Goal: Task Accomplishment & Management: Manage account settings

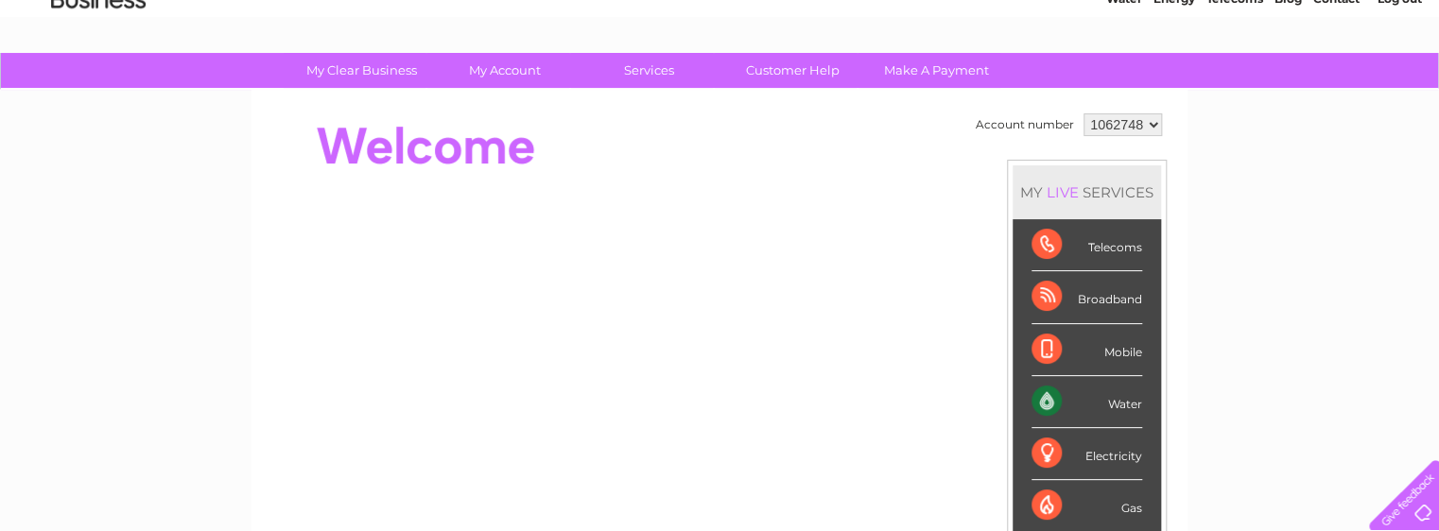
scroll to position [66, 0]
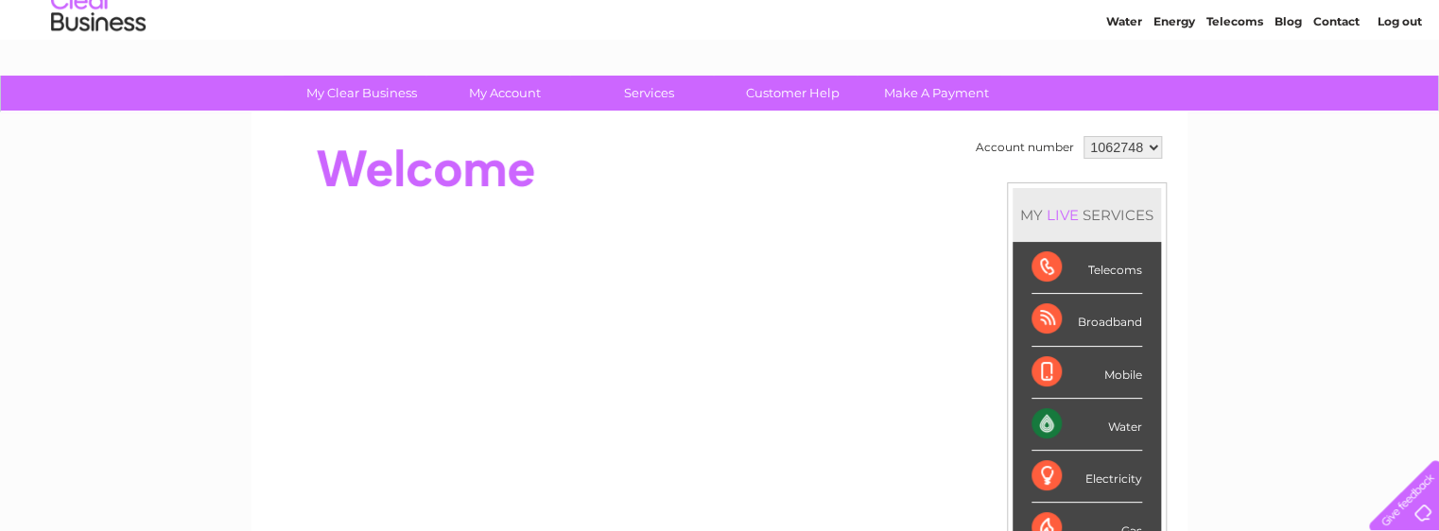
click at [1084, 136] on select "1062748" at bounding box center [1123, 147] width 78 height 23
click at [1147, 146] on select "1062748" at bounding box center [1123, 147] width 78 height 23
click at [1046, 416] on div "Water" at bounding box center [1087, 425] width 111 height 52
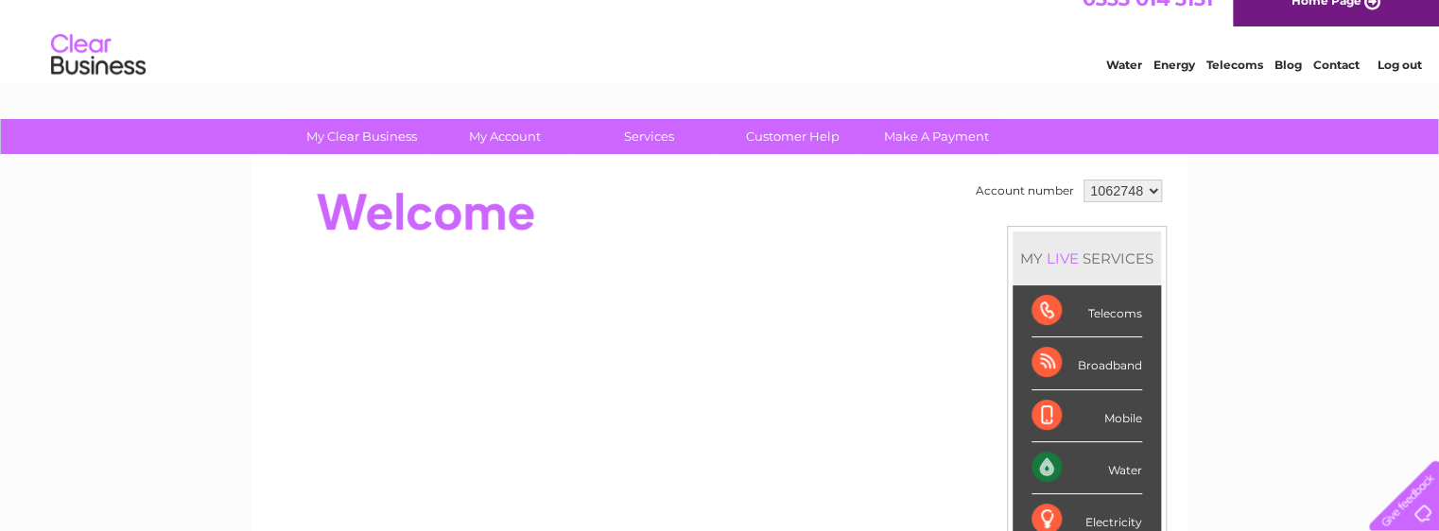
scroll to position [16, 0]
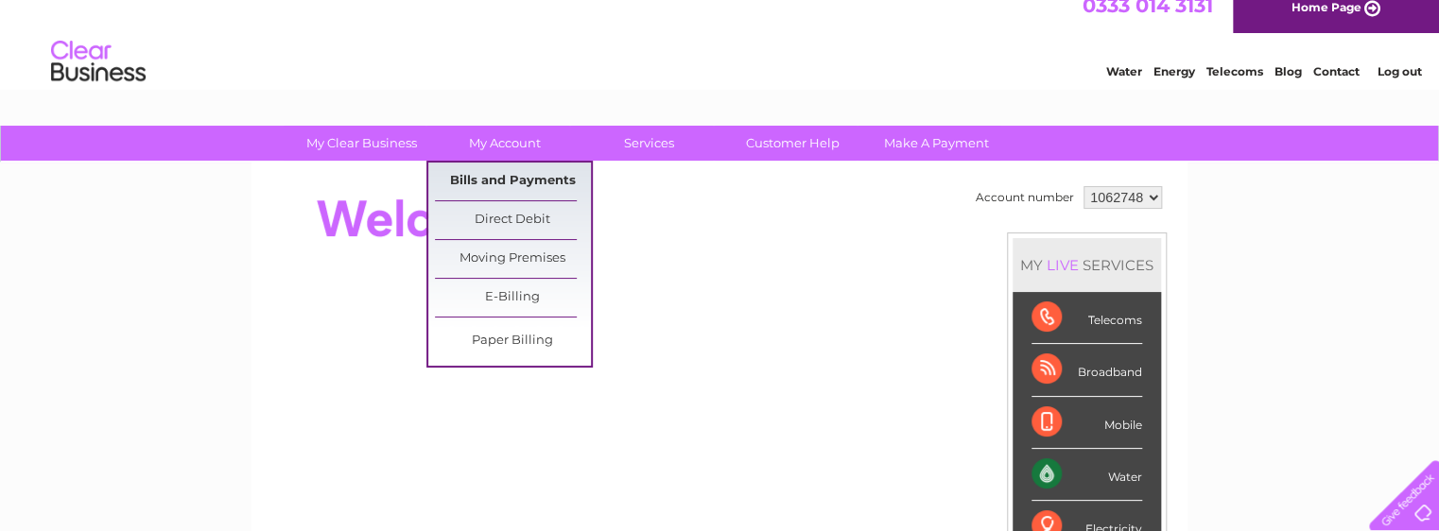
click at [495, 172] on link "Bills and Payments" at bounding box center [513, 182] width 156 height 38
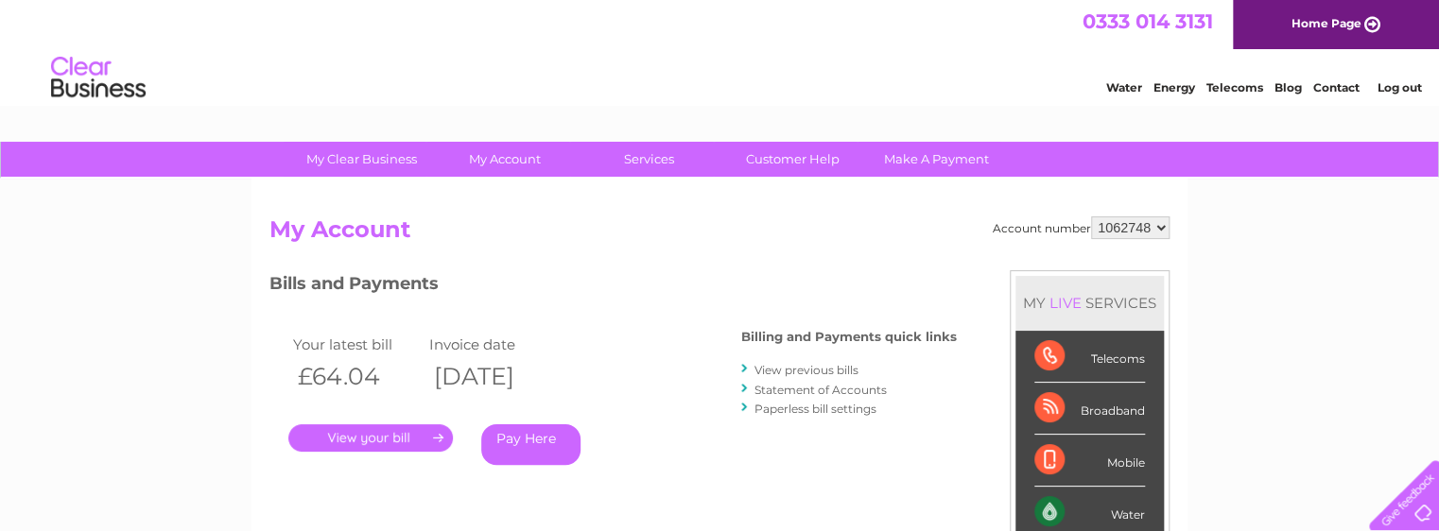
click at [438, 437] on link "." at bounding box center [370, 438] width 165 height 27
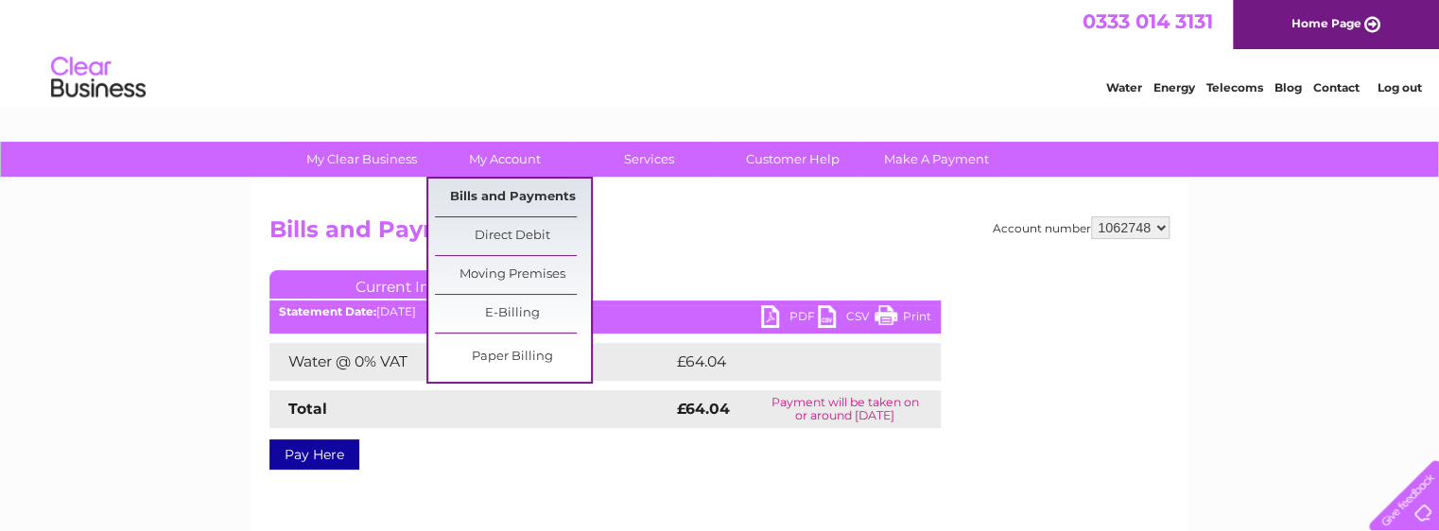
click at [507, 189] on link "Bills and Payments" at bounding box center [513, 198] width 156 height 38
click at [531, 196] on link "Bills and Payments" at bounding box center [513, 198] width 156 height 38
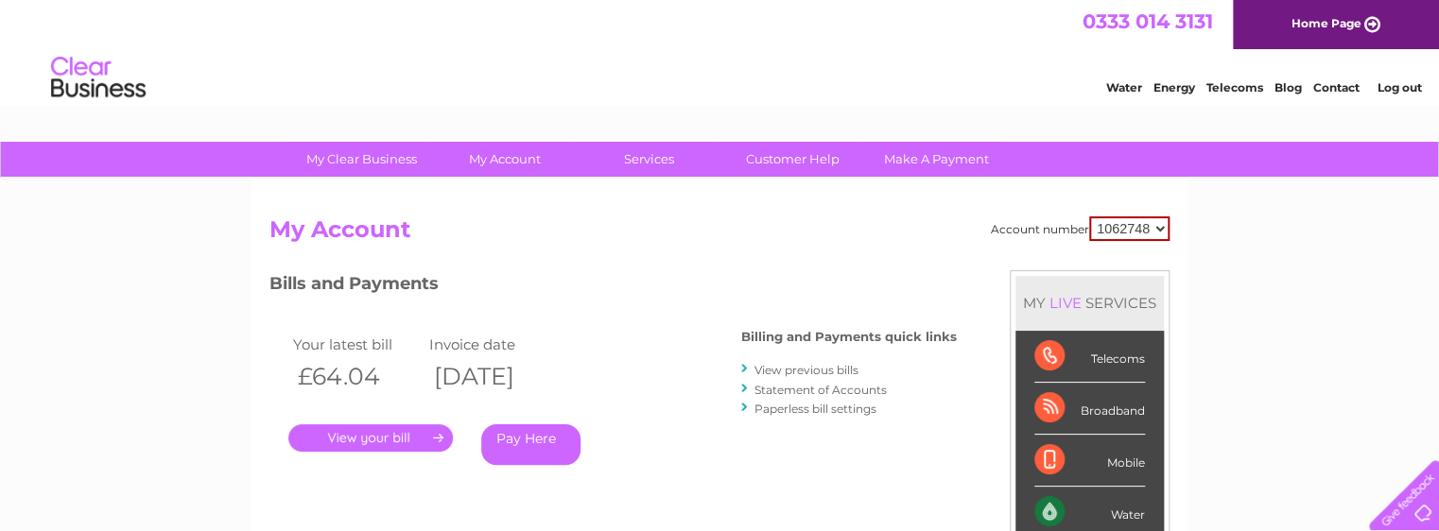
click at [802, 373] on link "View previous bills" at bounding box center [807, 370] width 104 height 14
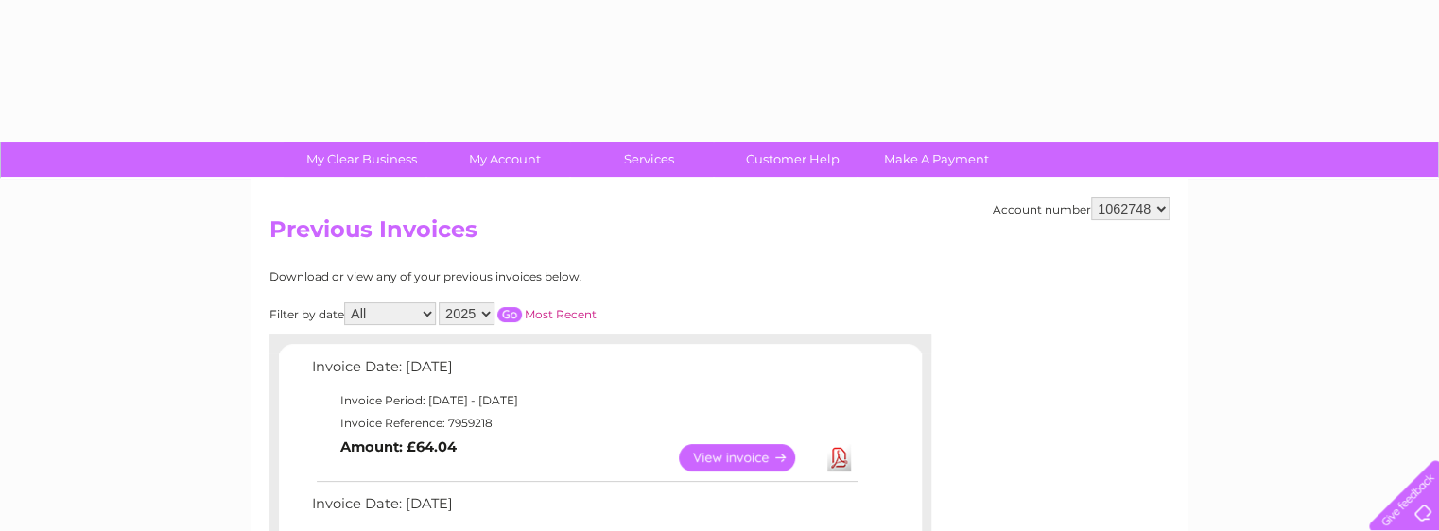
click at [802, 373] on td "Invoice Date: [DATE]" at bounding box center [583, 372] width 553 height 35
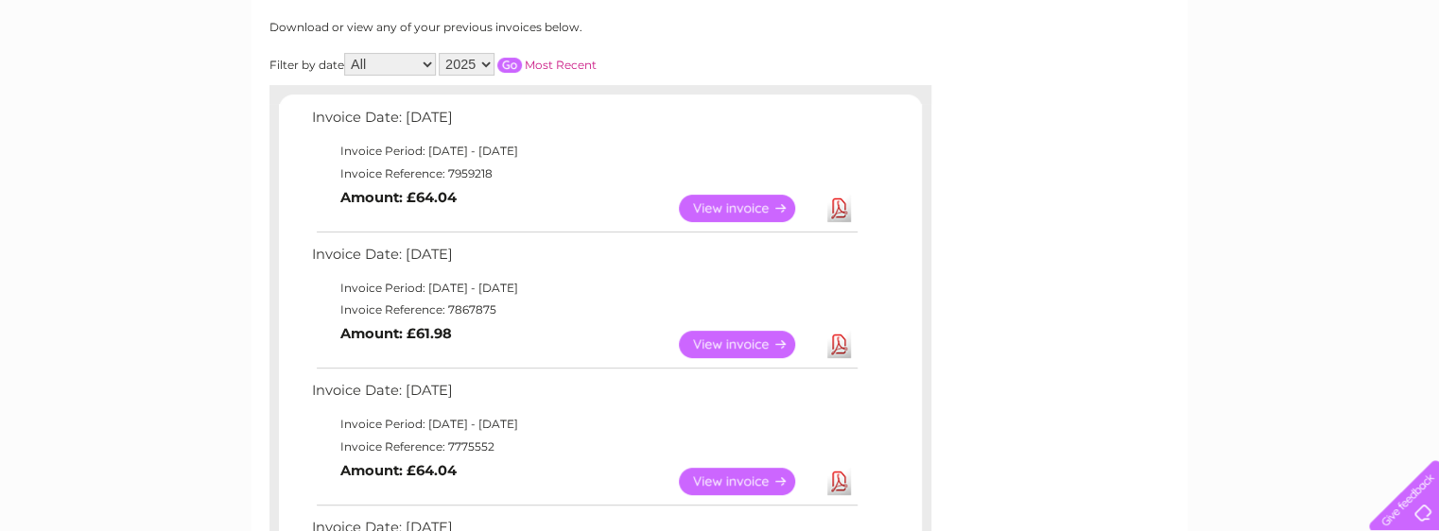
scroll to position [299, 0]
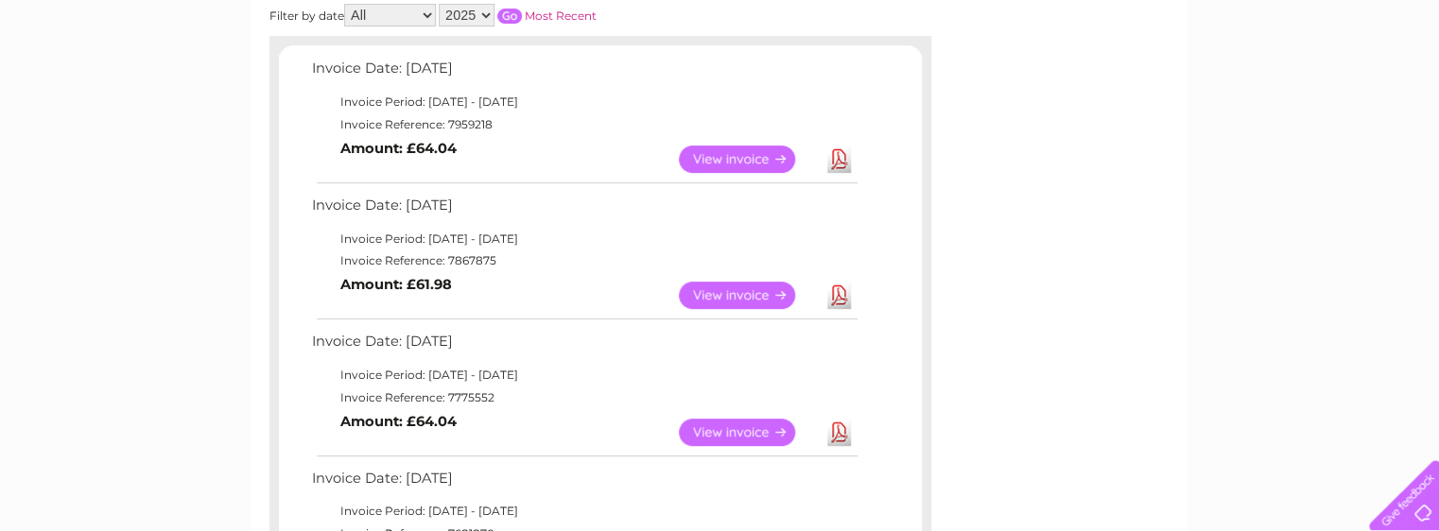
click at [730, 162] on link "View" at bounding box center [748, 159] width 139 height 27
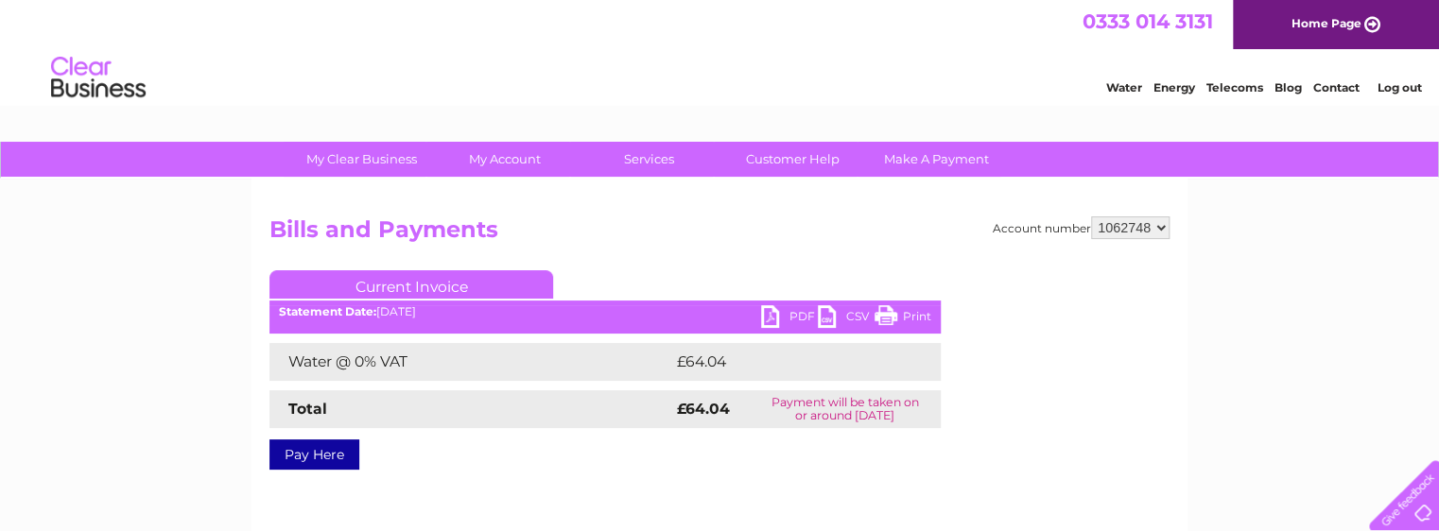
click at [900, 322] on link "Print" at bounding box center [903, 318] width 57 height 27
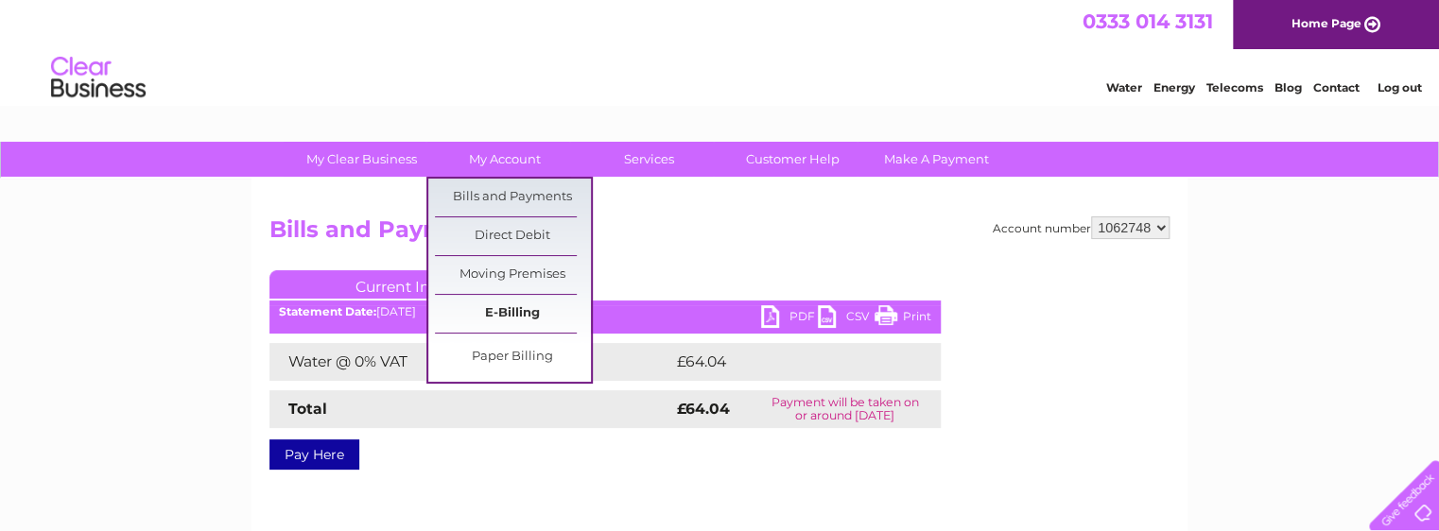
click at [523, 312] on link "E-Billing" at bounding box center [513, 314] width 156 height 38
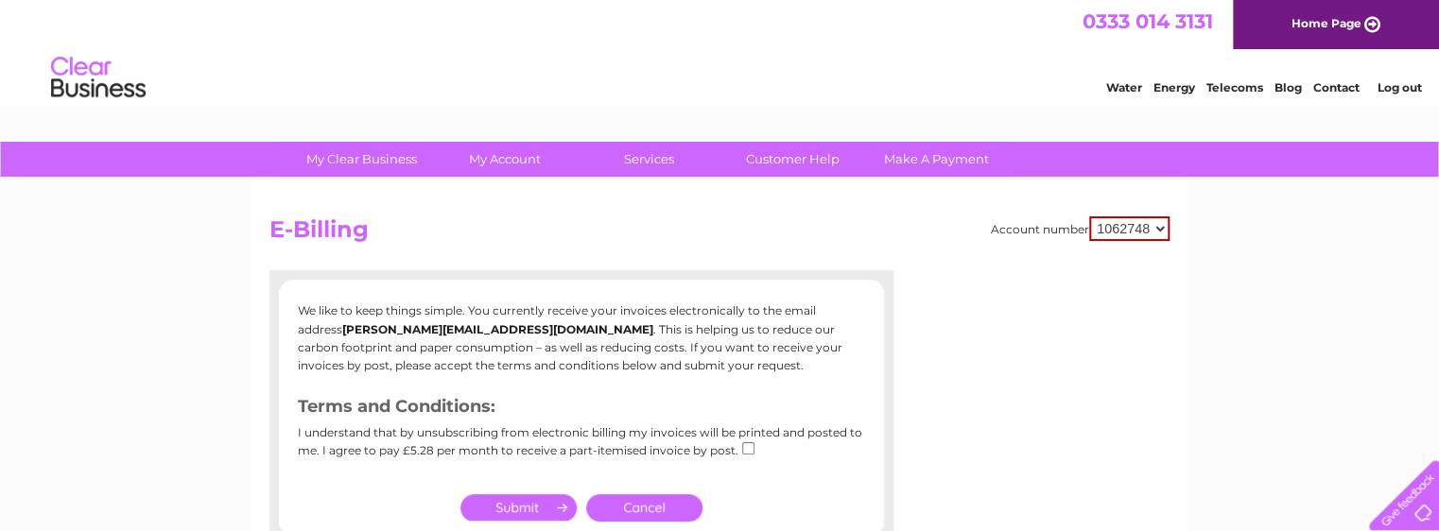
click at [644, 506] on link "Cancel" at bounding box center [644, 508] width 116 height 27
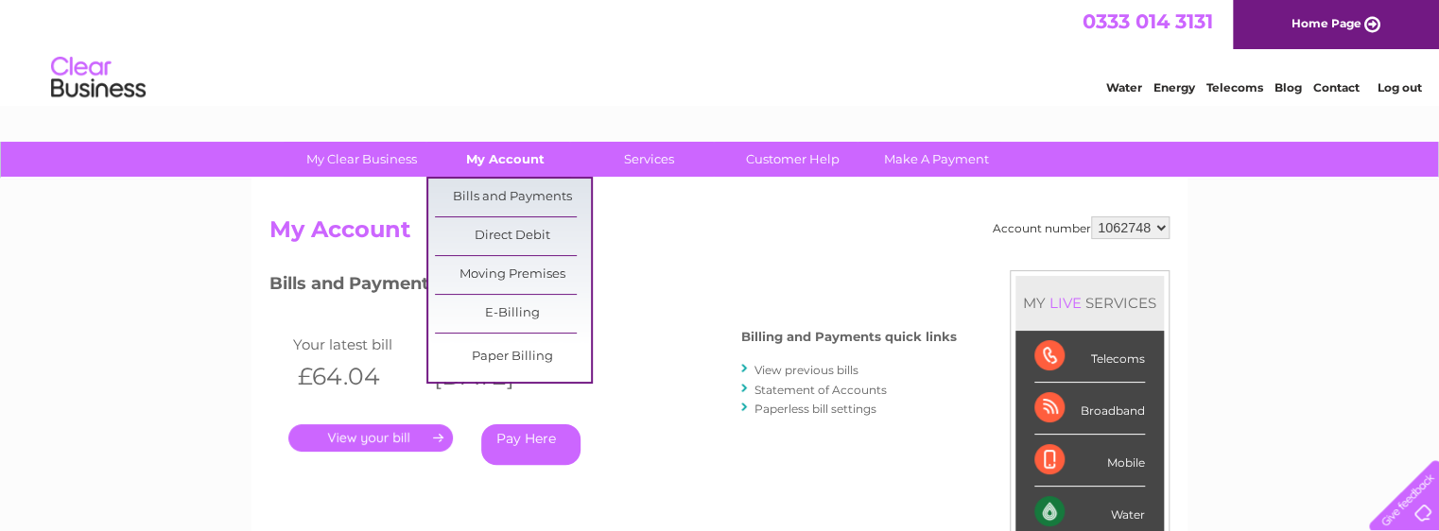
click at [505, 161] on link "My Account" at bounding box center [505, 159] width 156 height 35
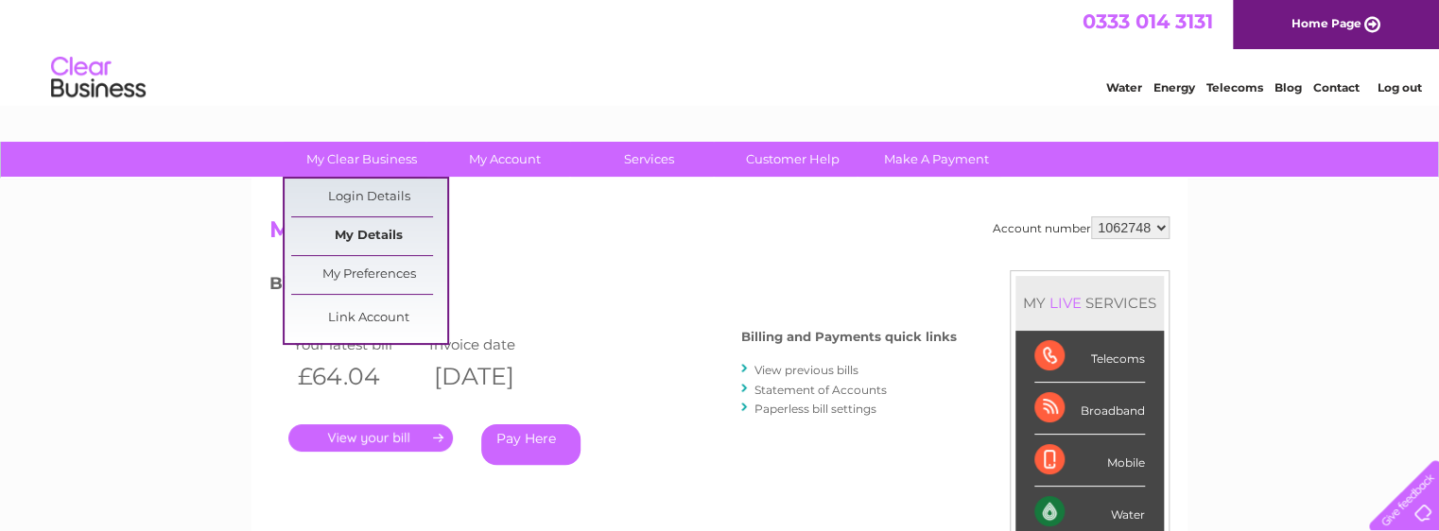
click at [370, 240] on link "My Details" at bounding box center [369, 237] width 156 height 38
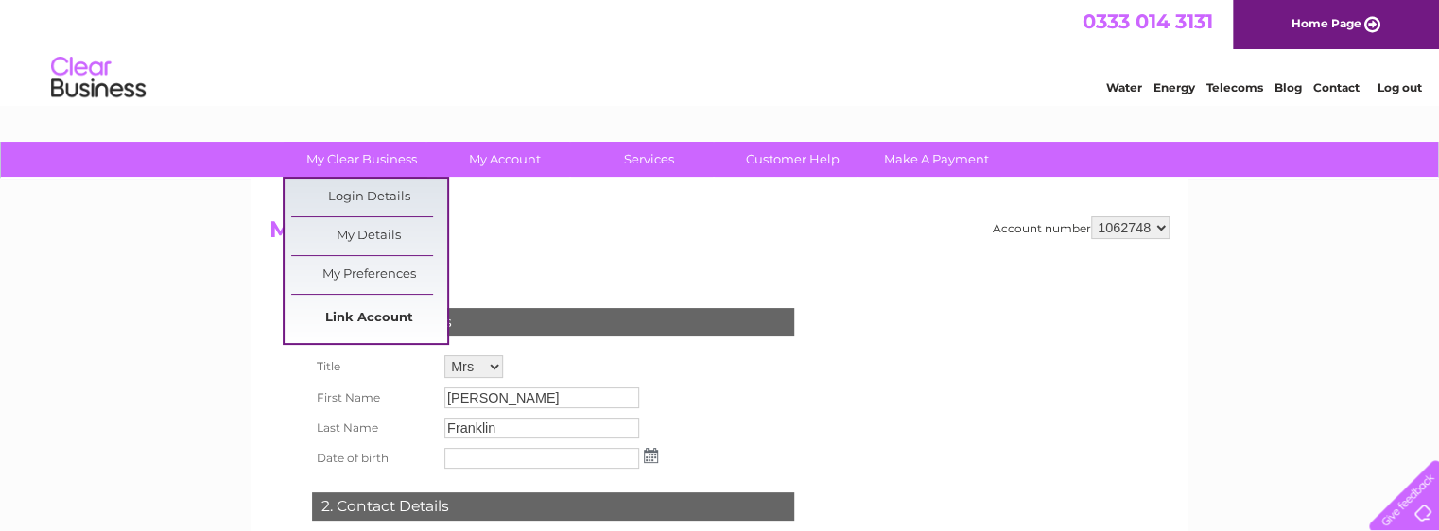
click at [383, 317] on link "Link Account" at bounding box center [369, 319] width 156 height 38
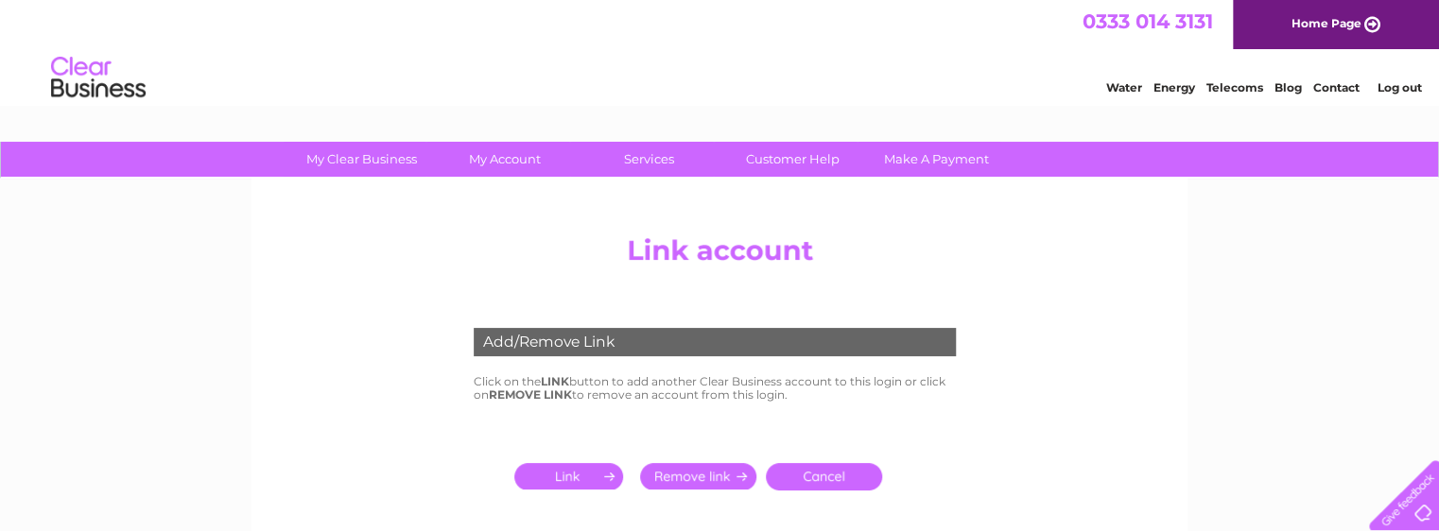
click at [827, 472] on link "Cancel" at bounding box center [824, 476] width 116 height 27
